Goal: Information Seeking & Learning: Learn about a topic

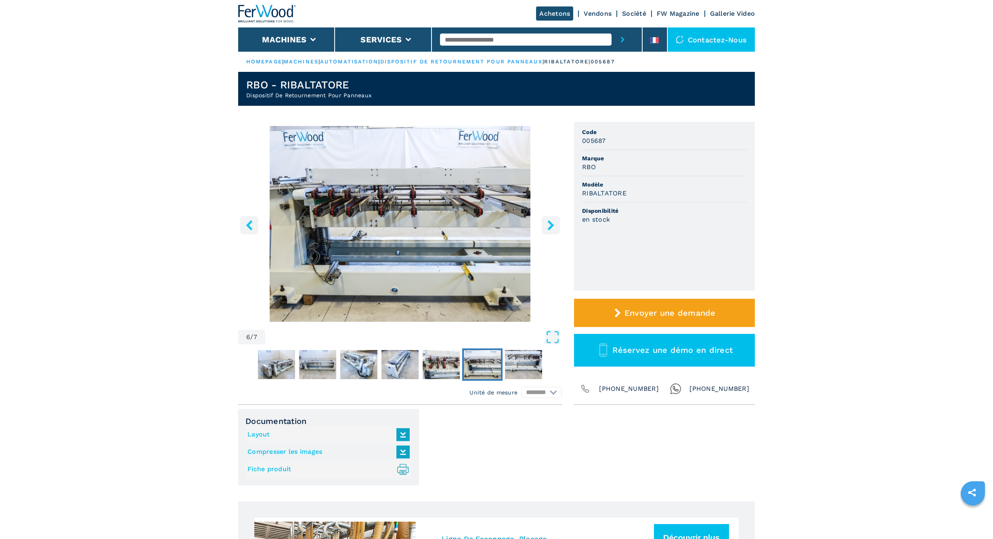
click at [550, 226] on icon "right-button" at bounding box center [551, 225] width 10 height 10
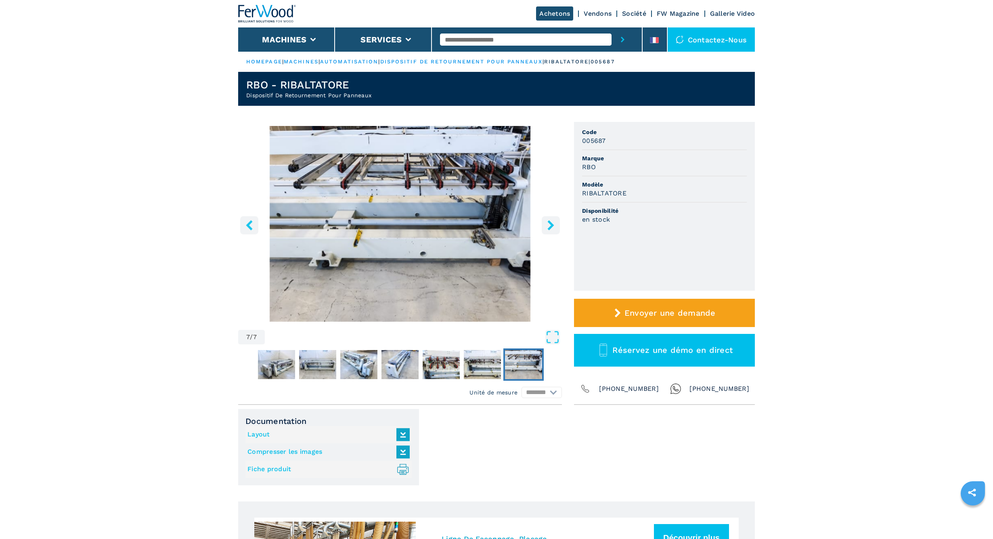
scroll to position [-2, 0]
click at [550, 226] on icon "right-button" at bounding box center [551, 225] width 10 height 10
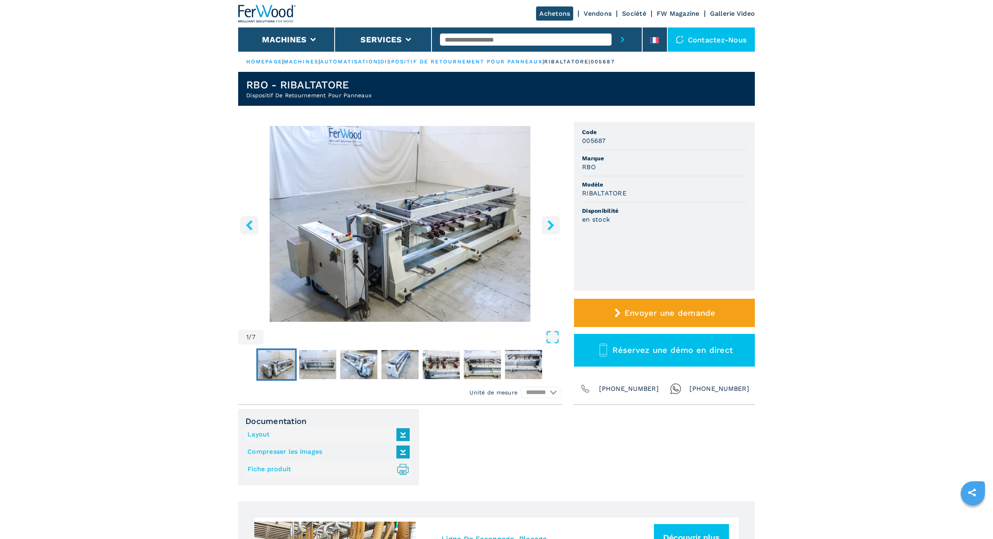
scroll to position [-2, 1]
click at [554, 338] on icon "Open Fullscreen" at bounding box center [552, 337] width 15 height 15
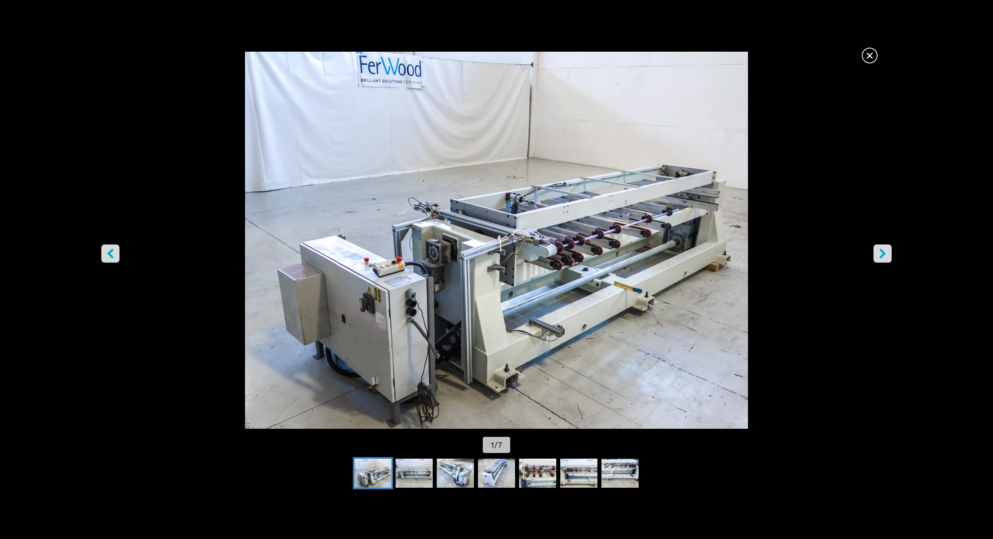
scroll to position [0, 0]
click at [885, 256] on icon "right-button" at bounding box center [883, 253] width 10 height 10
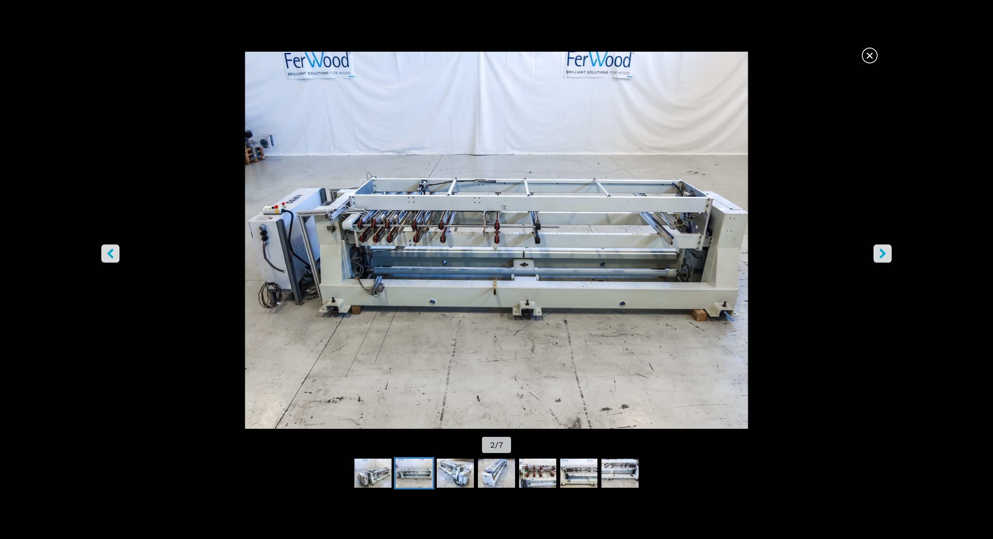
click at [885, 256] on icon "right-button" at bounding box center [883, 253] width 10 height 10
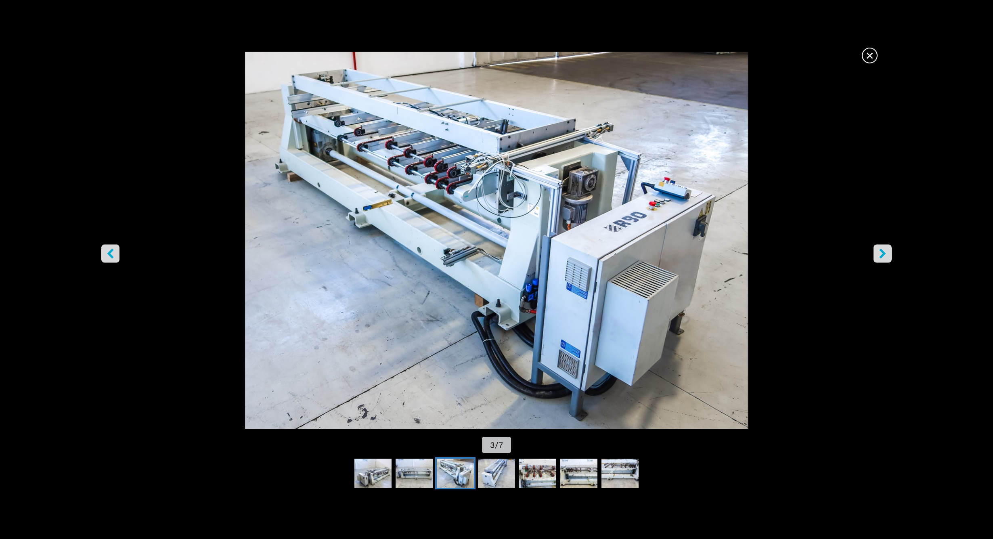
click at [885, 256] on icon "right-button" at bounding box center [883, 253] width 10 height 10
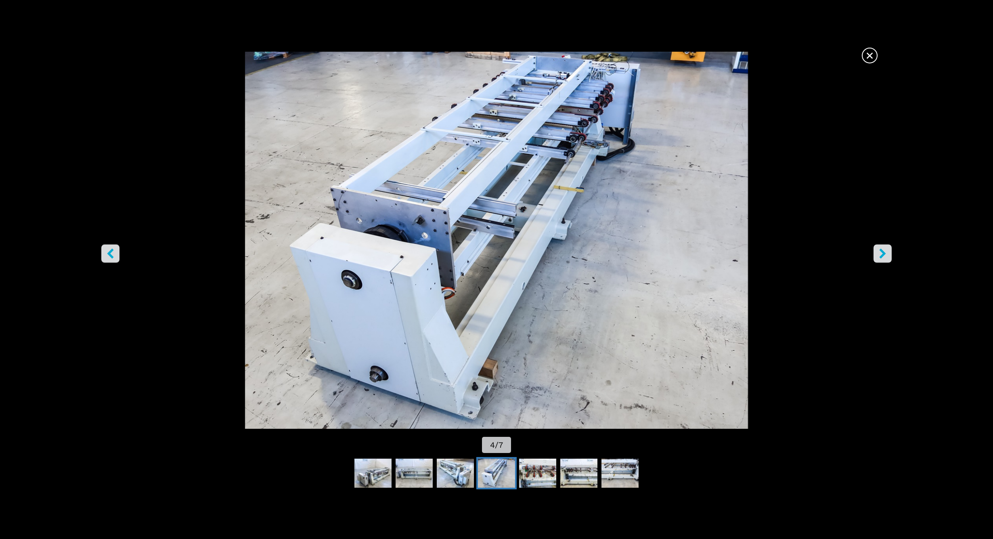
click at [885, 256] on icon "right-button" at bounding box center [883, 253] width 10 height 10
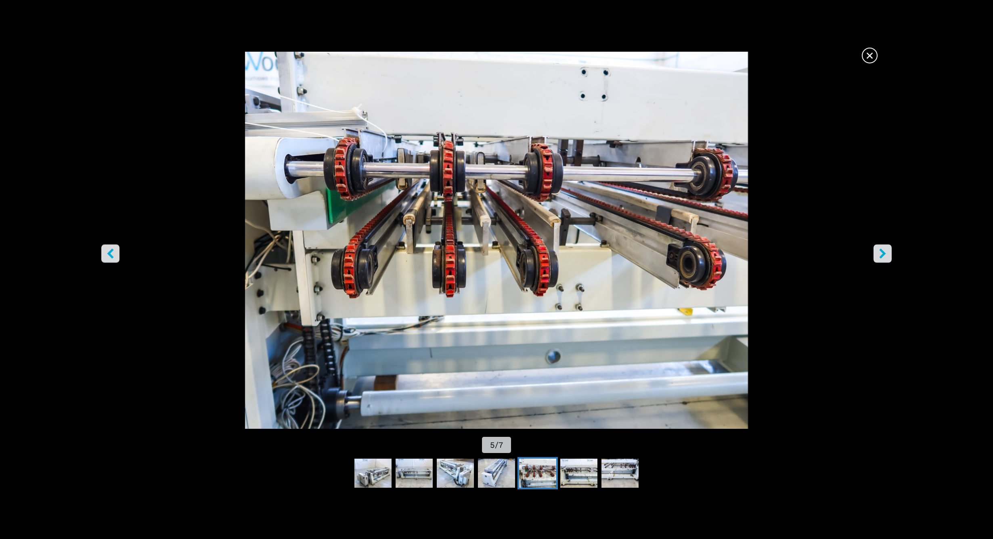
click at [885, 256] on icon "right-button" at bounding box center [883, 253] width 10 height 10
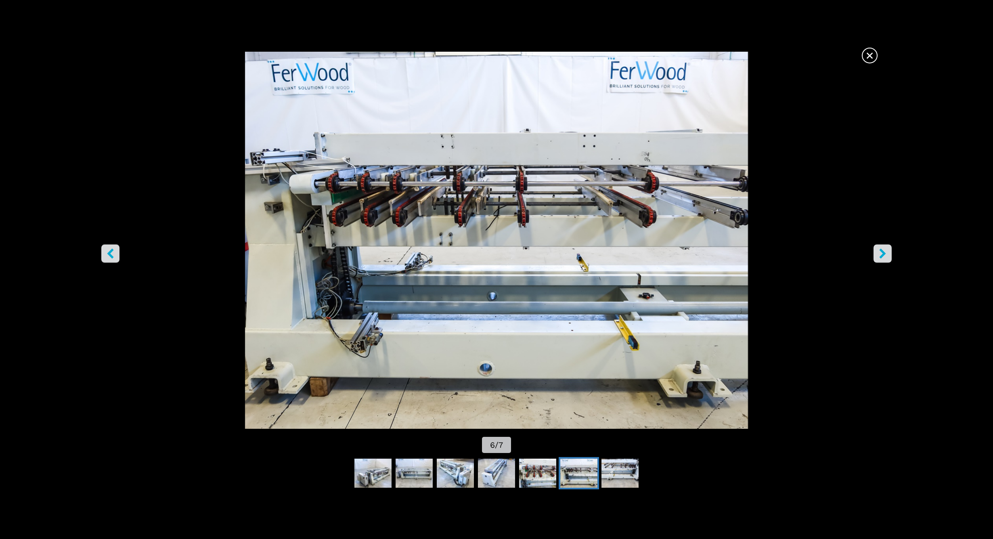
click at [885, 256] on icon "right-button" at bounding box center [883, 253] width 10 height 10
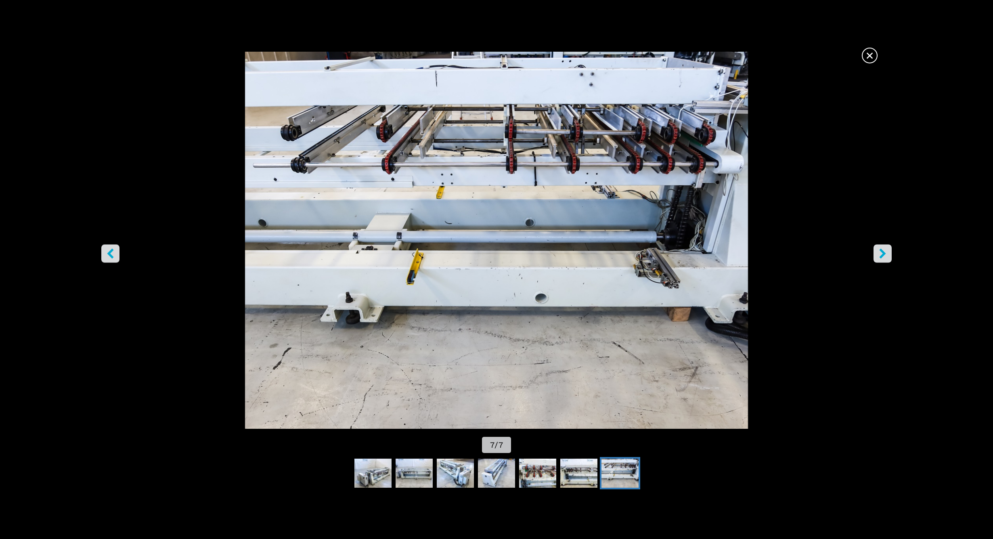
click at [885, 256] on icon "right-button" at bounding box center [883, 253] width 10 height 10
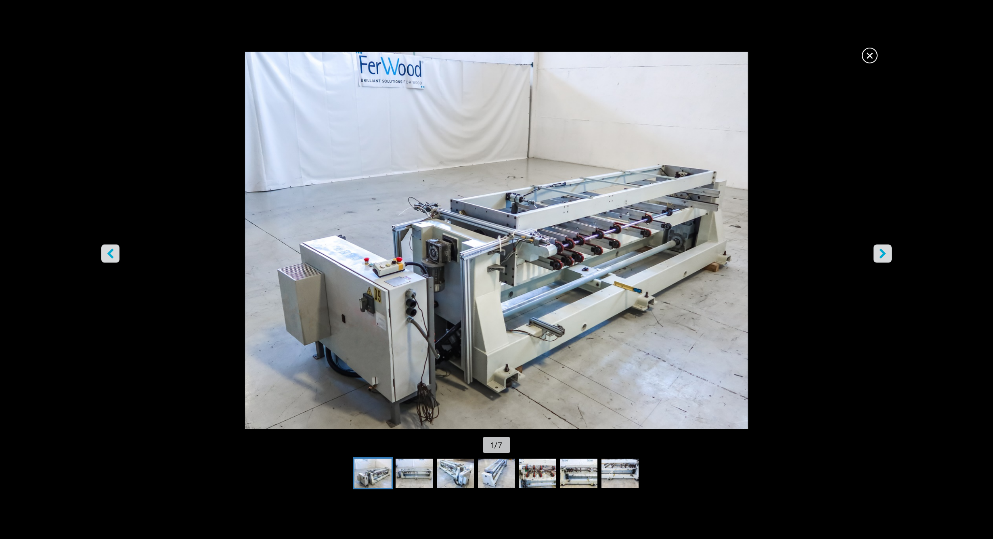
click at [885, 256] on icon "right-button" at bounding box center [883, 253] width 10 height 10
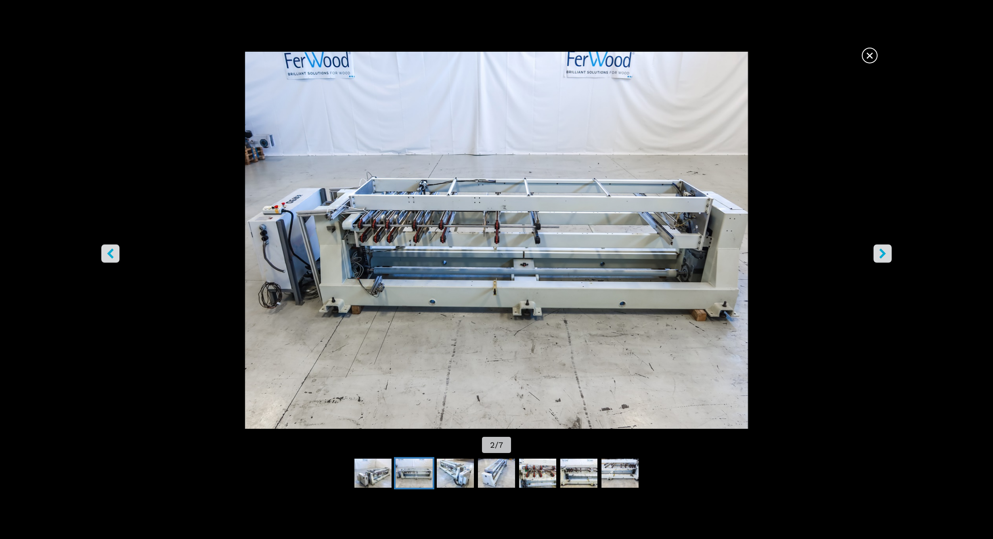
click at [885, 256] on icon "right-button" at bounding box center [883, 253] width 10 height 10
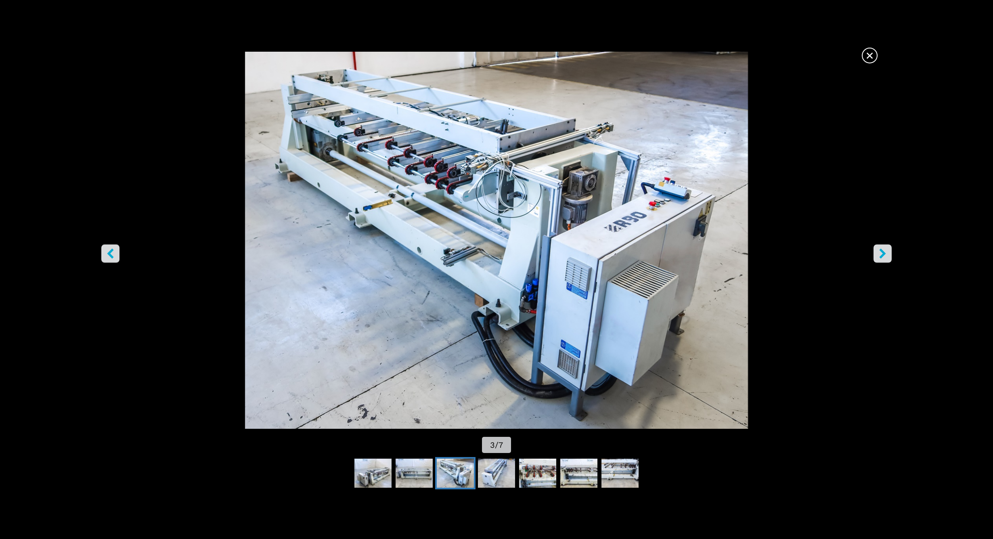
click at [885, 256] on icon "right-button" at bounding box center [883, 253] width 10 height 10
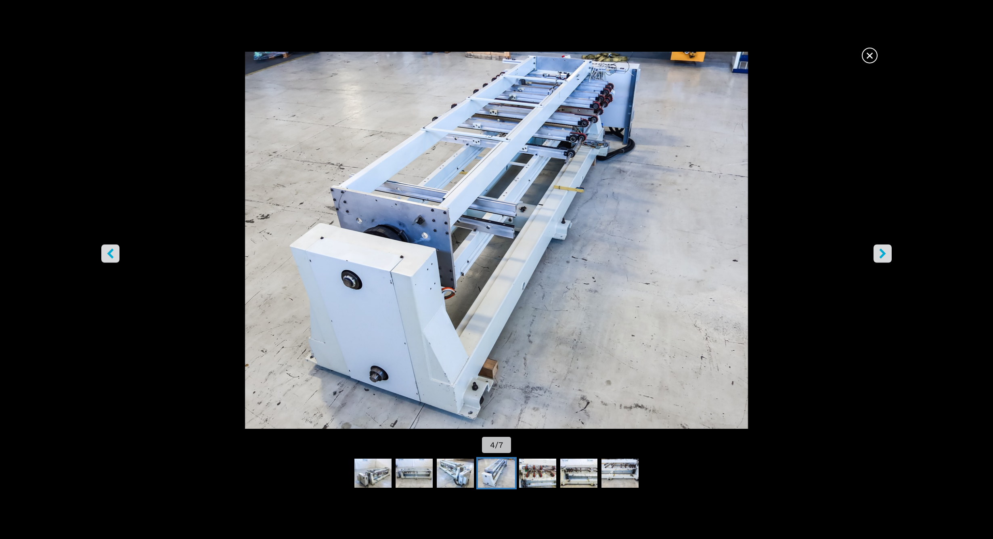
click at [885, 256] on icon "right-button" at bounding box center [883, 253] width 10 height 10
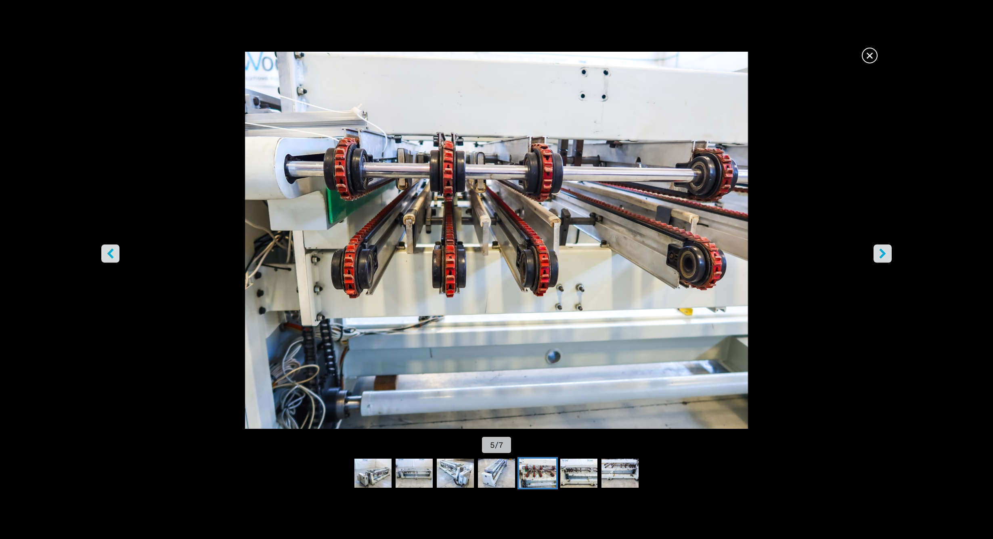
click at [885, 256] on icon "right-button" at bounding box center [883, 253] width 10 height 10
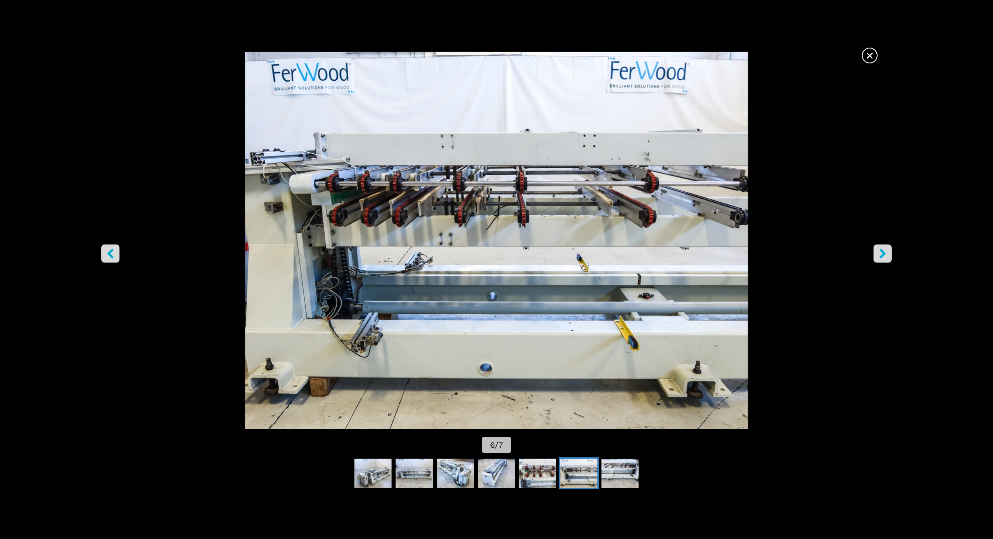
click at [885, 256] on icon "right-button" at bounding box center [883, 253] width 10 height 10
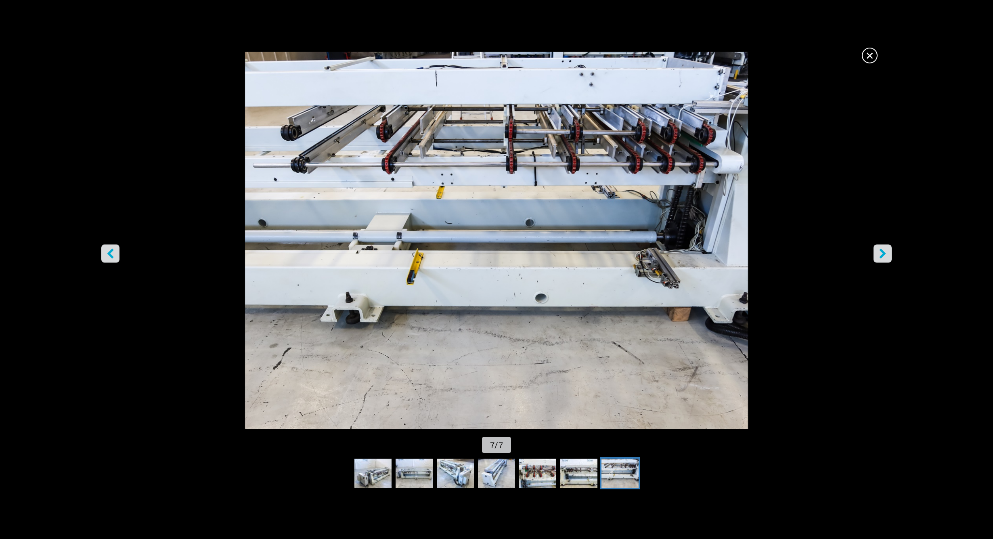
click at [872, 55] on span "×" at bounding box center [870, 54] width 14 height 14
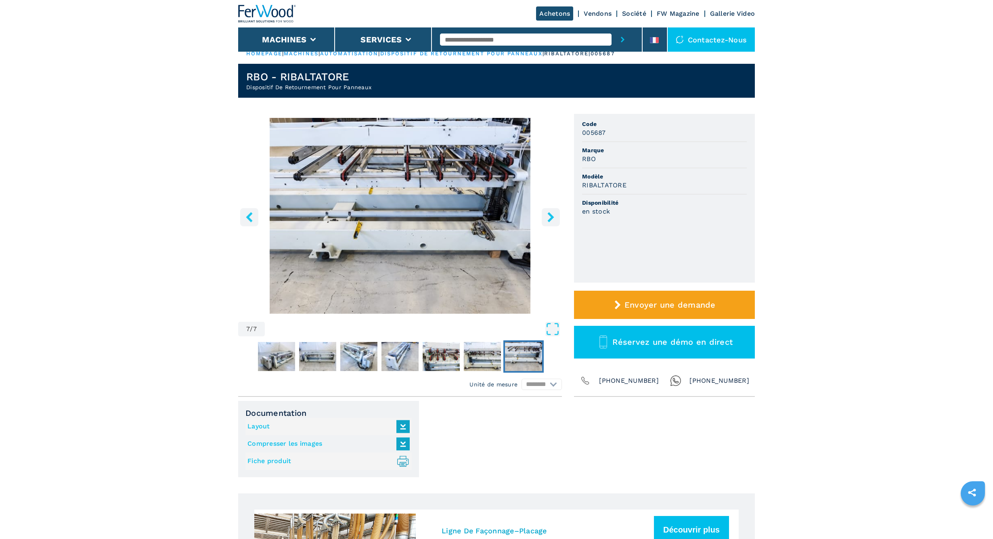
scroll to position [10, 0]
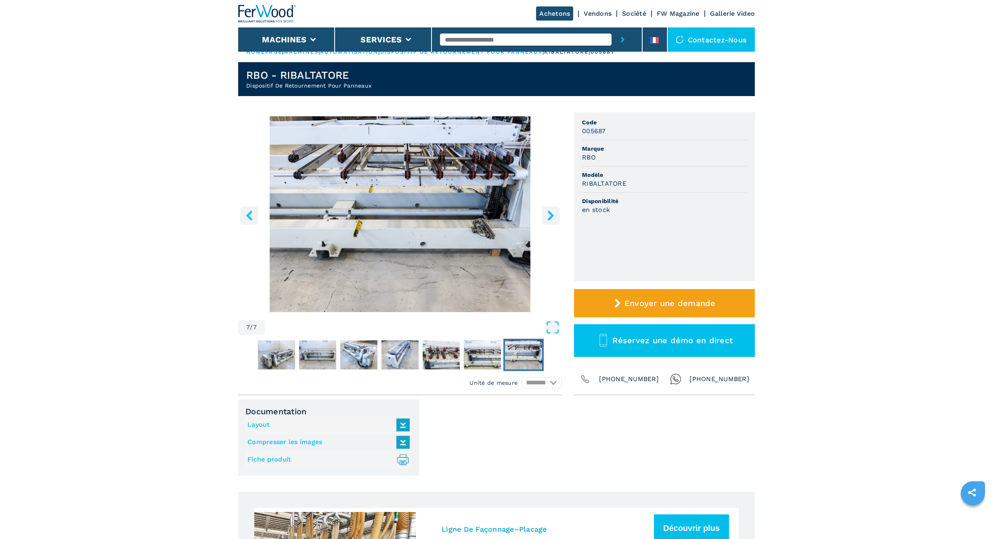
click at [270, 443] on link "Compresser les images" at bounding box center [326, 442] width 158 height 13
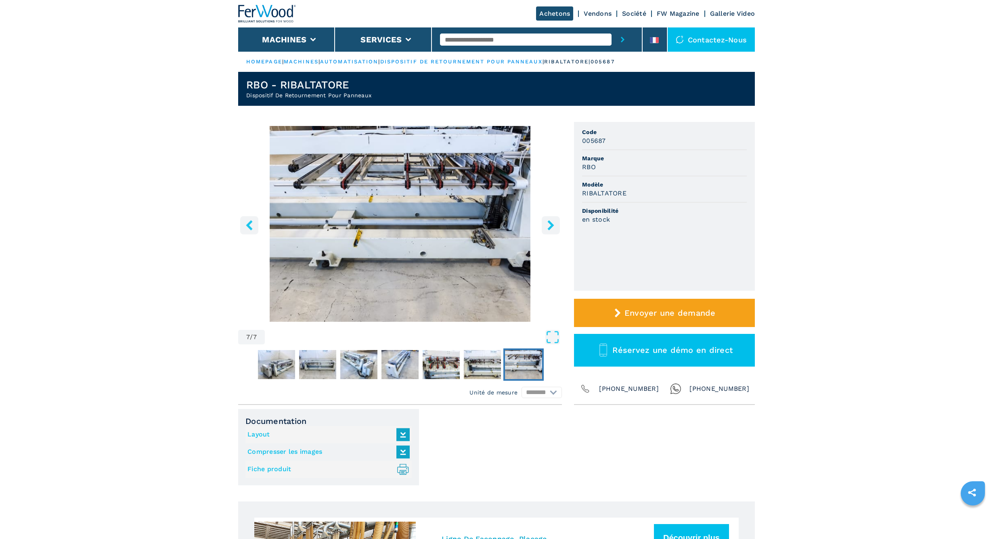
scroll to position [0, 0]
click at [405, 435] on icon at bounding box center [402, 434] width 17 height 17
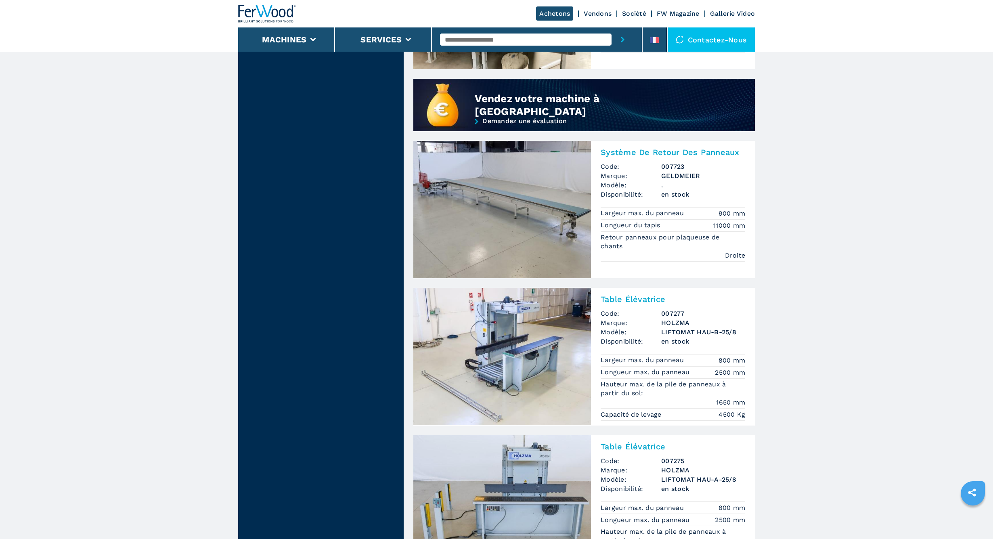
scroll to position [633, 0]
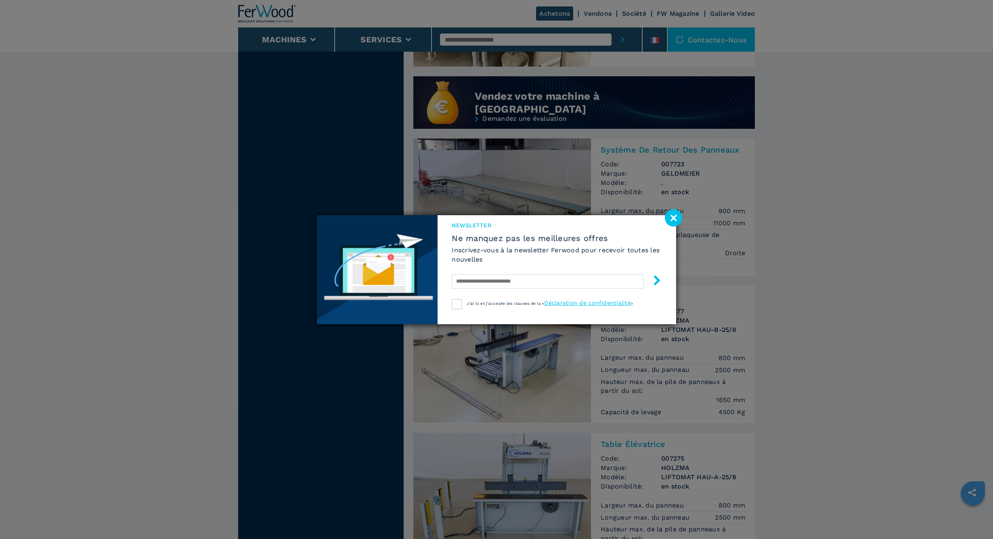
click at [675, 220] on image at bounding box center [673, 217] width 17 height 17
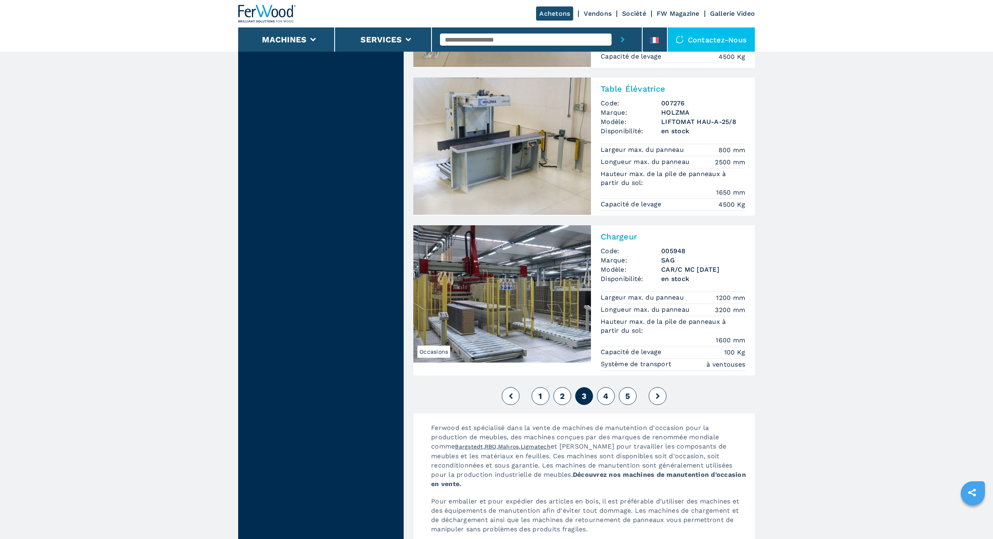
scroll to position [1650, 0]
click at [606, 396] on span "4" at bounding box center [605, 396] width 5 height 10
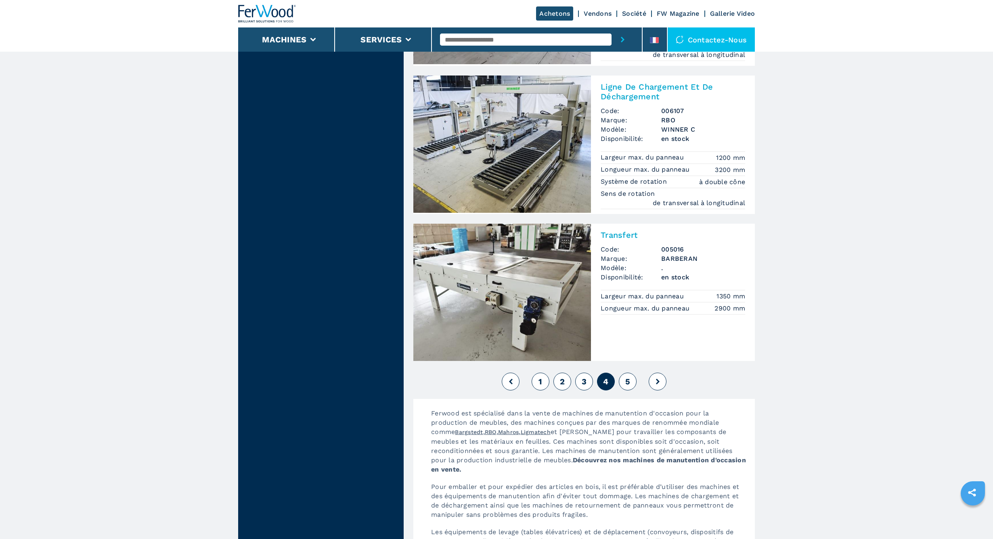
scroll to position [1723, 0]
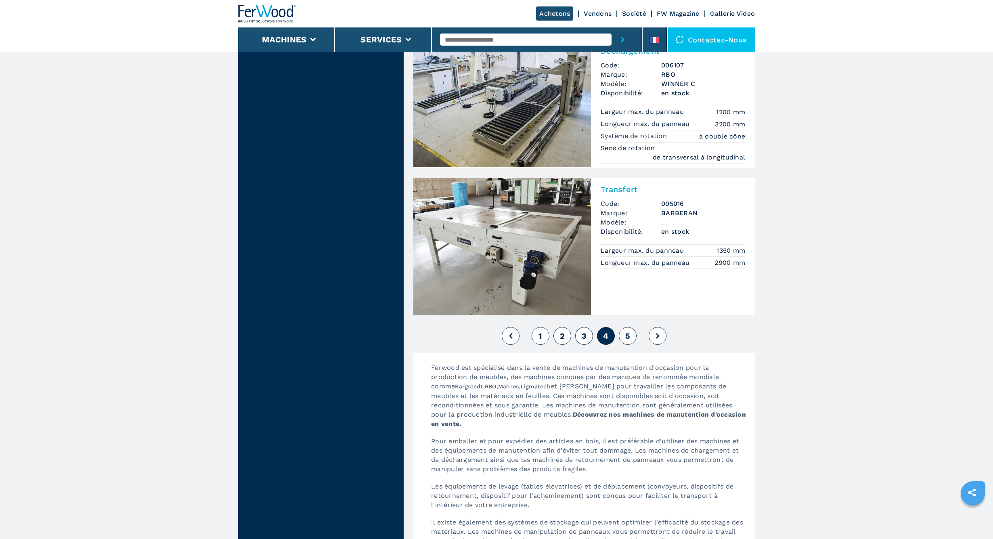
click at [627, 337] on button "5" at bounding box center [628, 336] width 18 height 18
